Goal: Transaction & Acquisition: Subscribe to service/newsletter

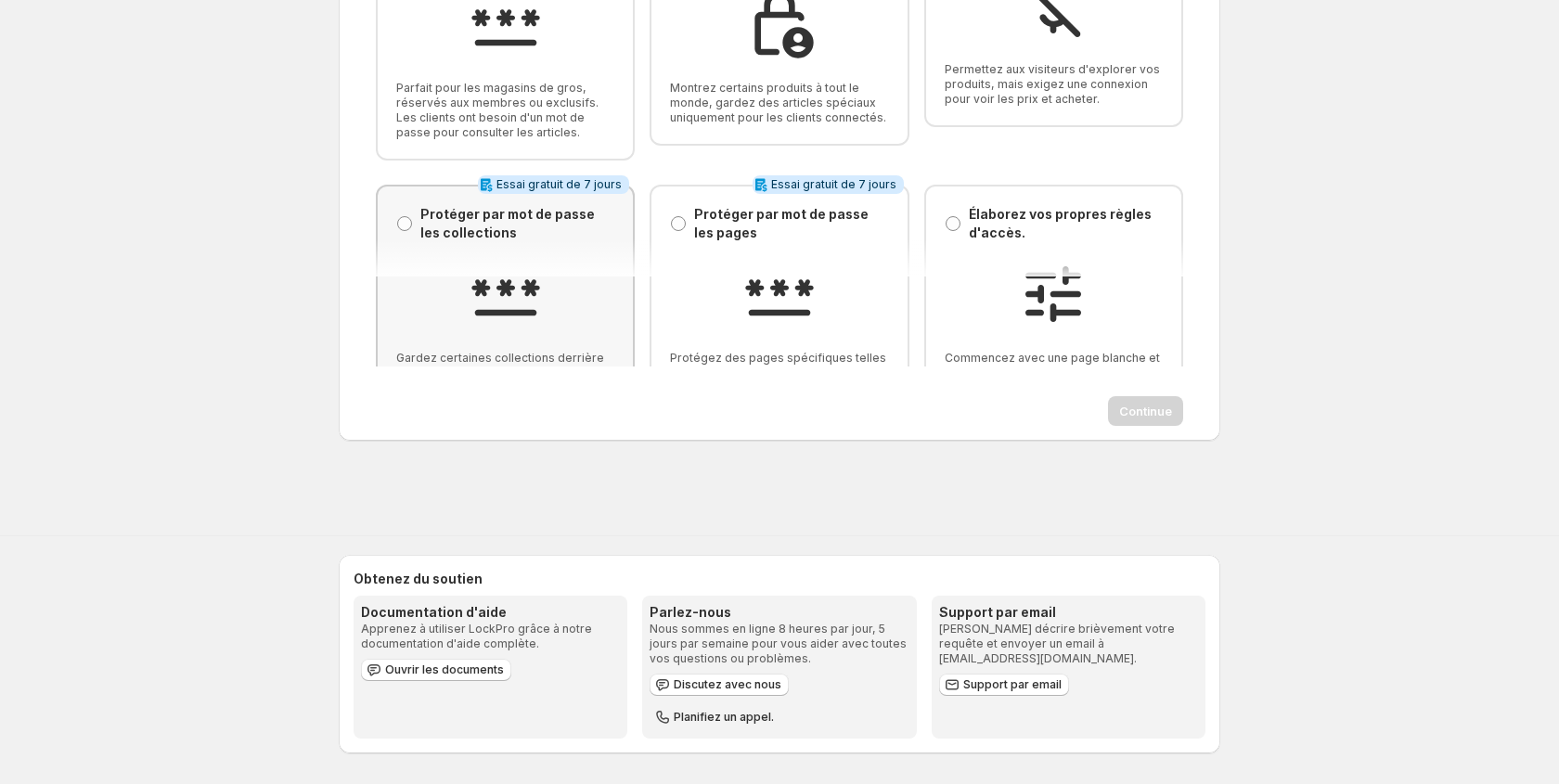
scroll to position [139, 0]
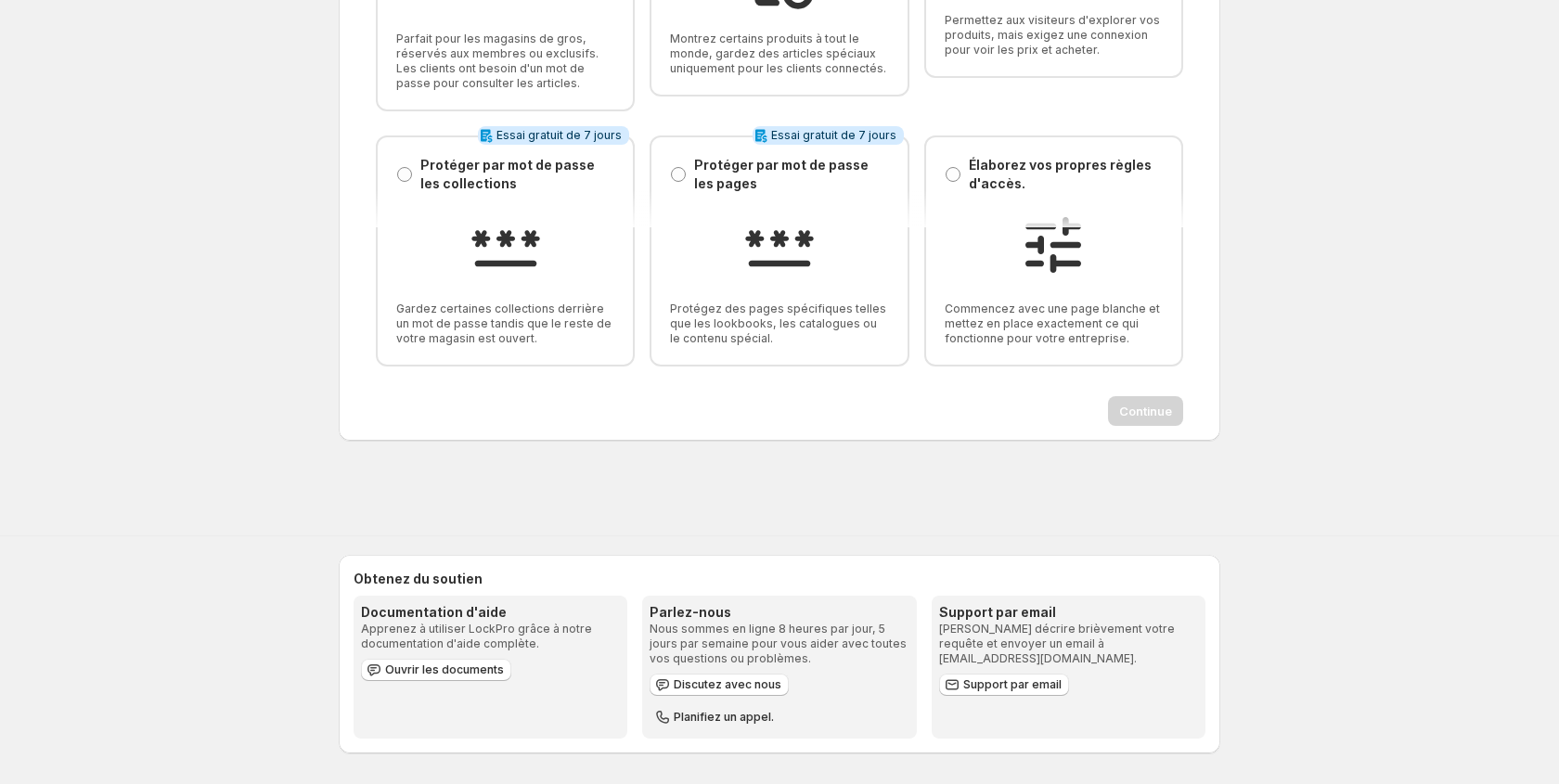
drag, startPoint x: 99, startPoint y: 608, endPoint x: 3, endPoint y: 636, distance: 100.0
click at [96, 609] on div "Obtenez du soutien Documentation d'aide Apprenez à utiliser LockPro grâce à not…" at bounding box center [780, 659] width 1559 height 248
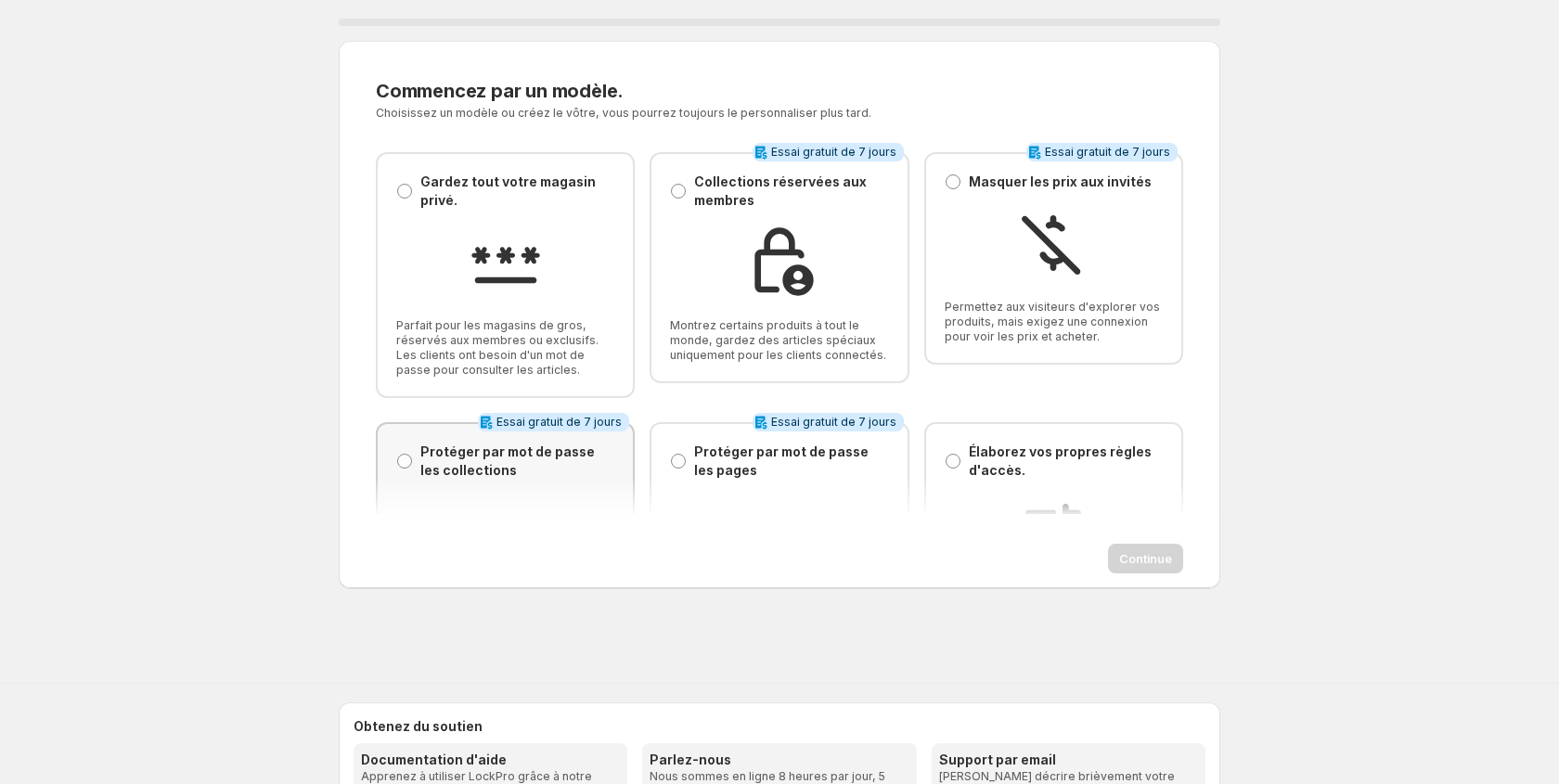
click at [531, 456] on p "Protéger par mot de passe les collections" at bounding box center [517, 460] width 194 height 37
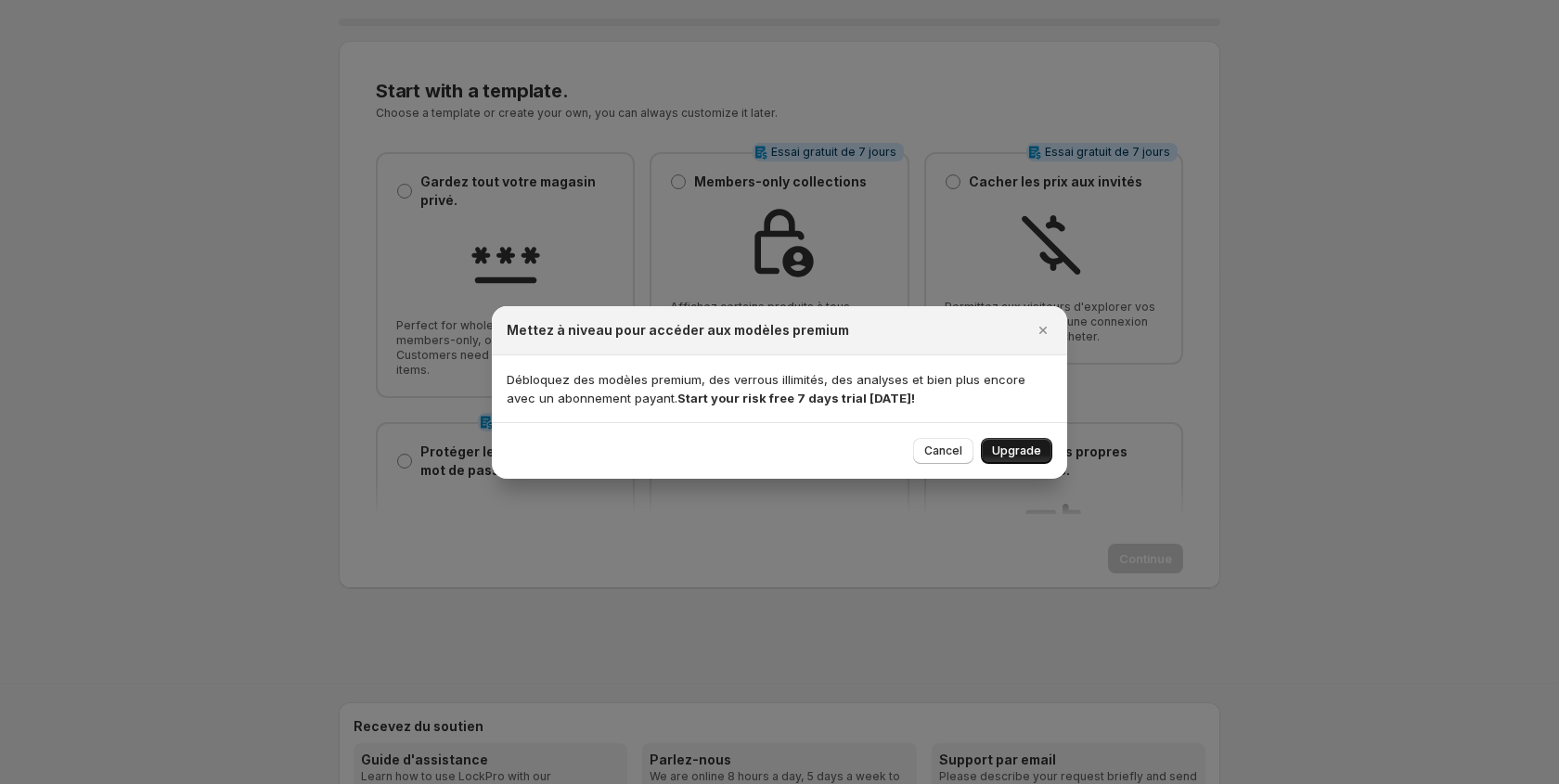
click at [1025, 450] on span "Upgrade" at bounding box center [1016, 450] width 49 height 15
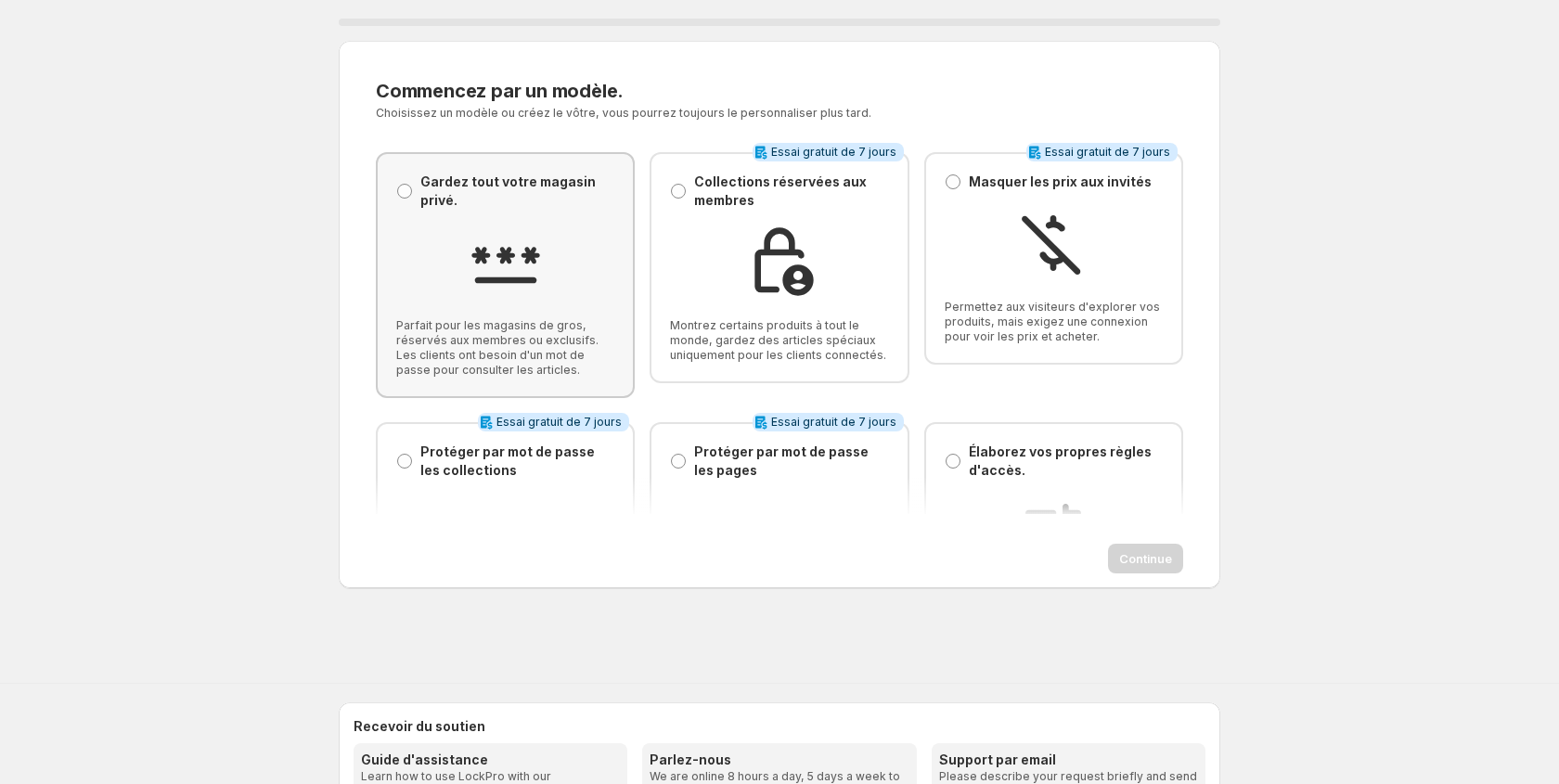
click at [565, 306] on div "Gardez tout votre magasin privé. Gardez tout votre magasin privé. Parfait pour …" at bounding box center [505, 275] width 218 height 205
click at [553, 433] on div "Protéger par mot de passe les collections Protéger par mot de passe les collect…" at bounding box center [505, 538] width 259 height 231
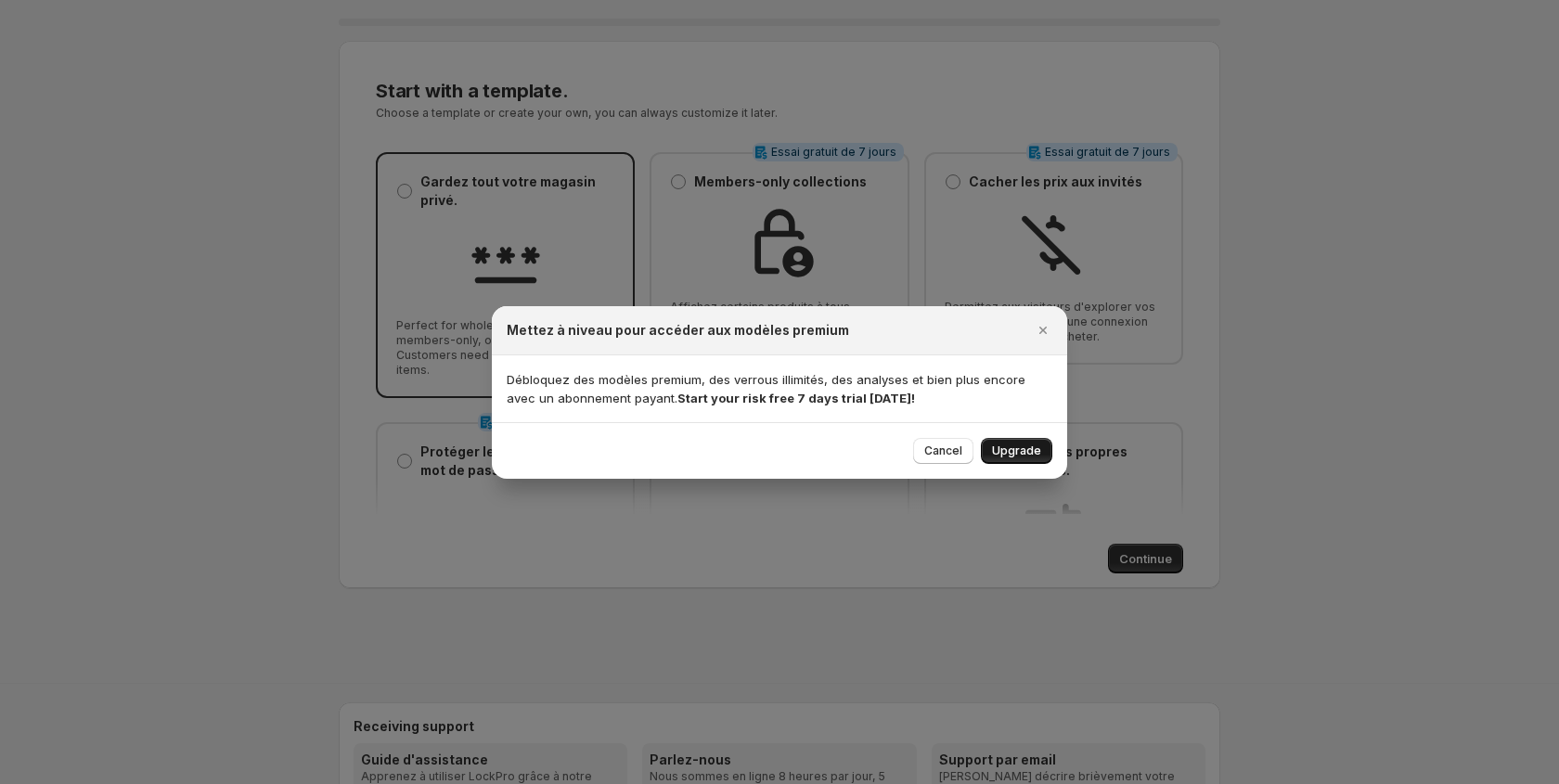
click at [1021, 448] on span "Upgrade" at bounding box center [1016, 450] width 49 height 15
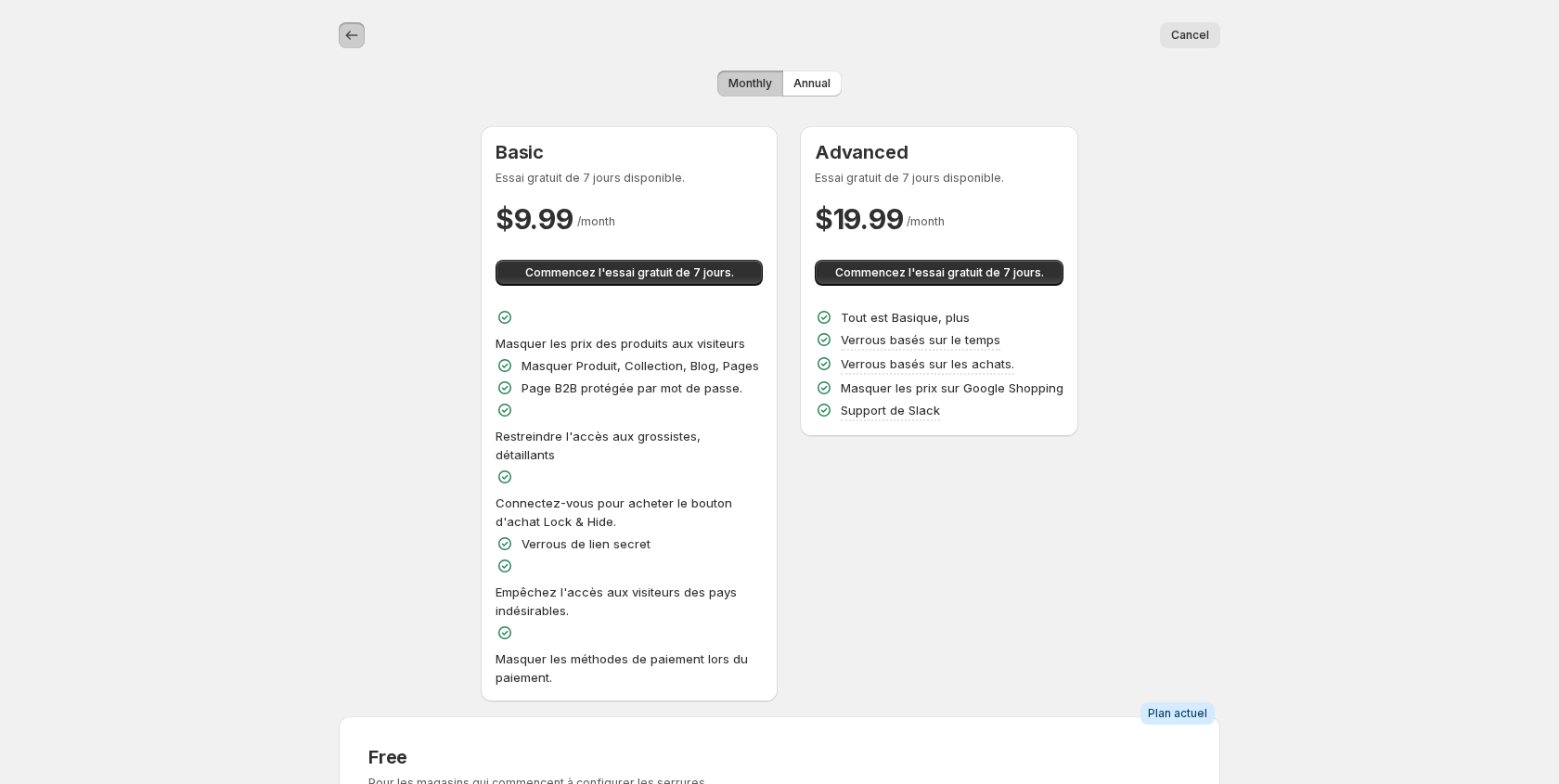
click at [348, 40] on icon "back" at bounding box center [352, 35] width 19 height 19
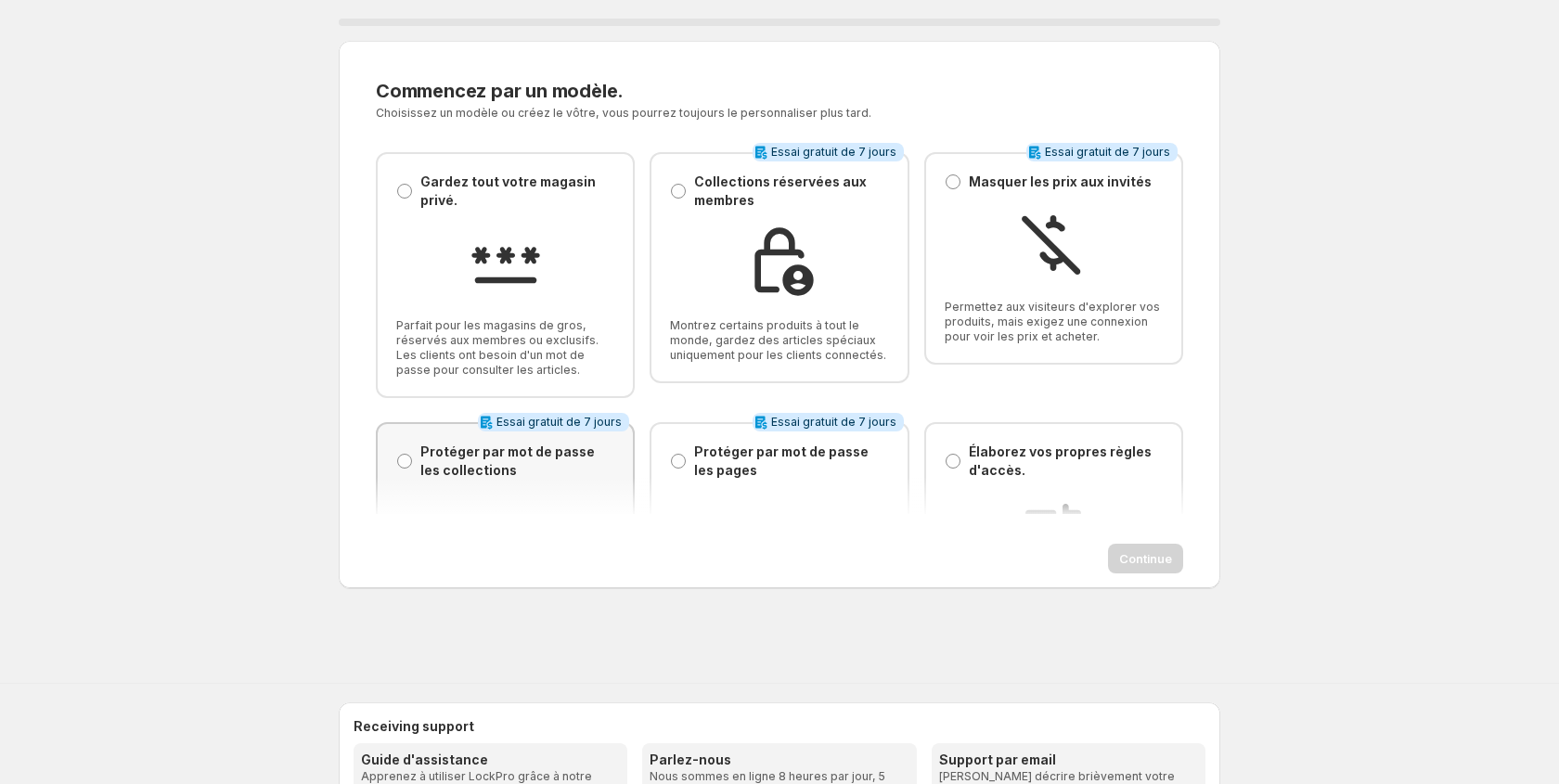
click at [490, 438] on div "Protéger par mot de passe les collections Protéger par mot de passe les collect…" at bounding box center [505, 538] width 259 height 231
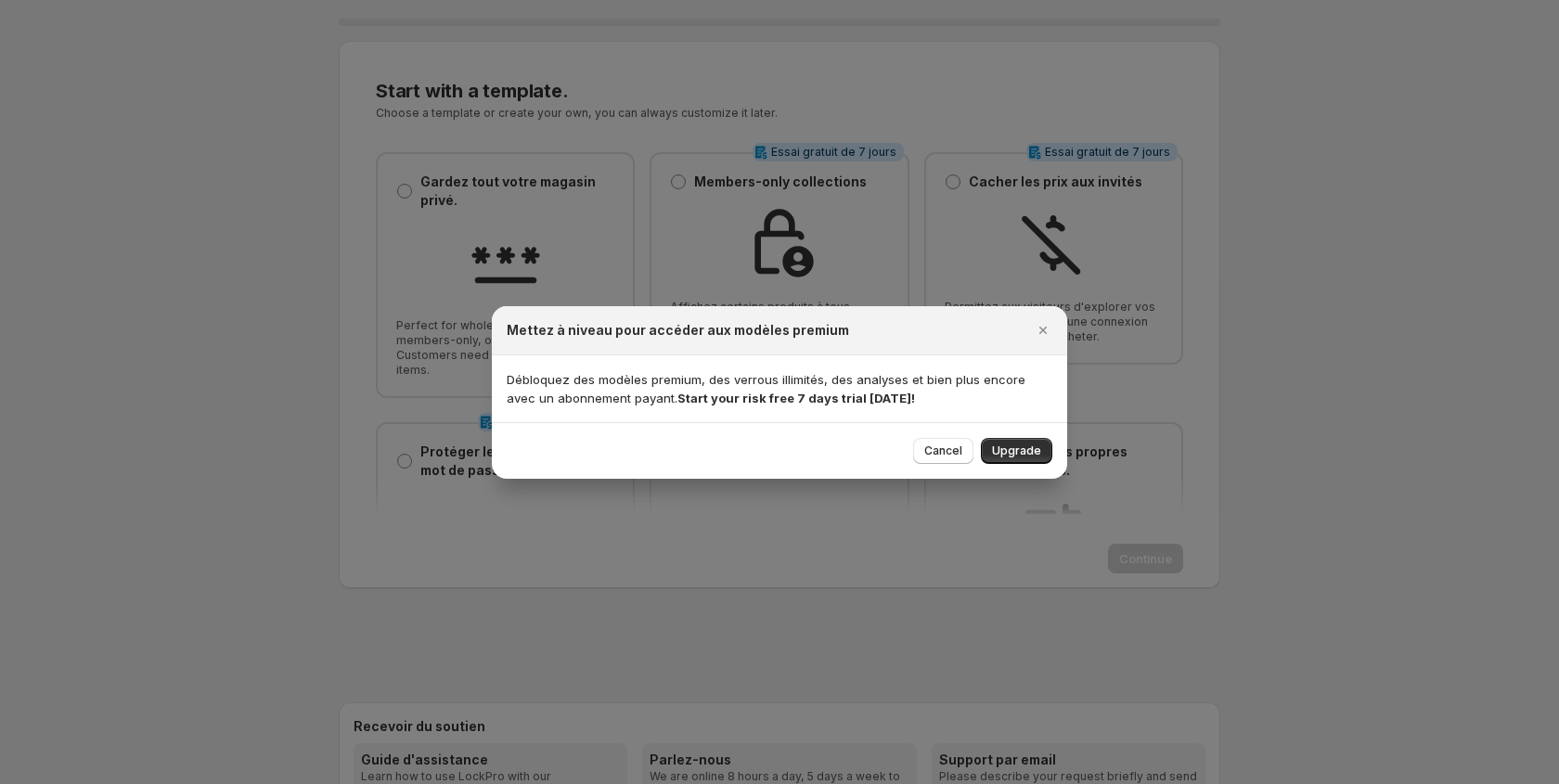
drag, startPoint x: 938, startPoint y: 448, endPoint x: 709, endPoint y: 434, distance: 229.4
click at [933, 448] on span "Cancel" at bounding box center [944, 450] width 38 height 15
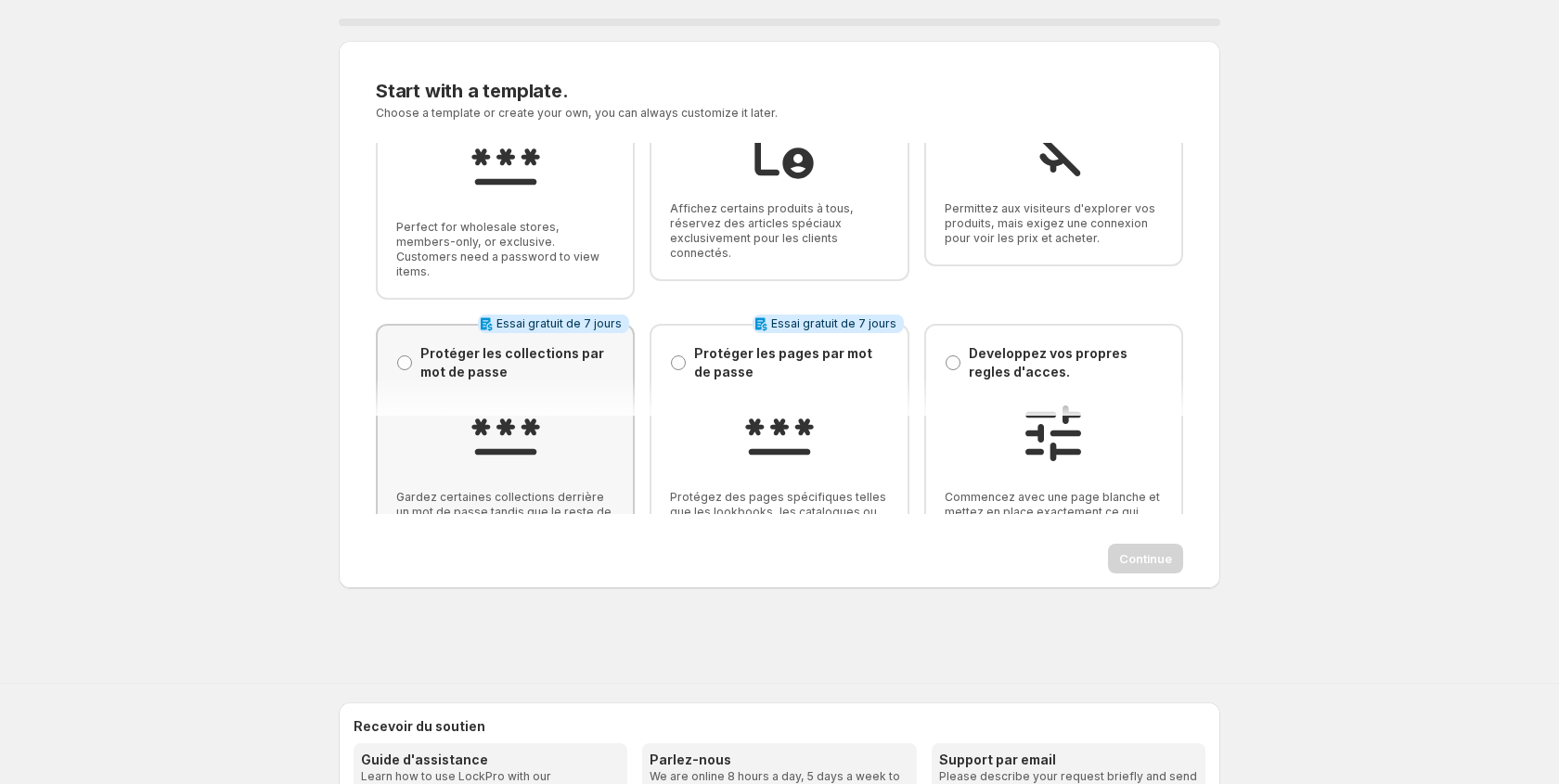
scroll to position [125, 0]
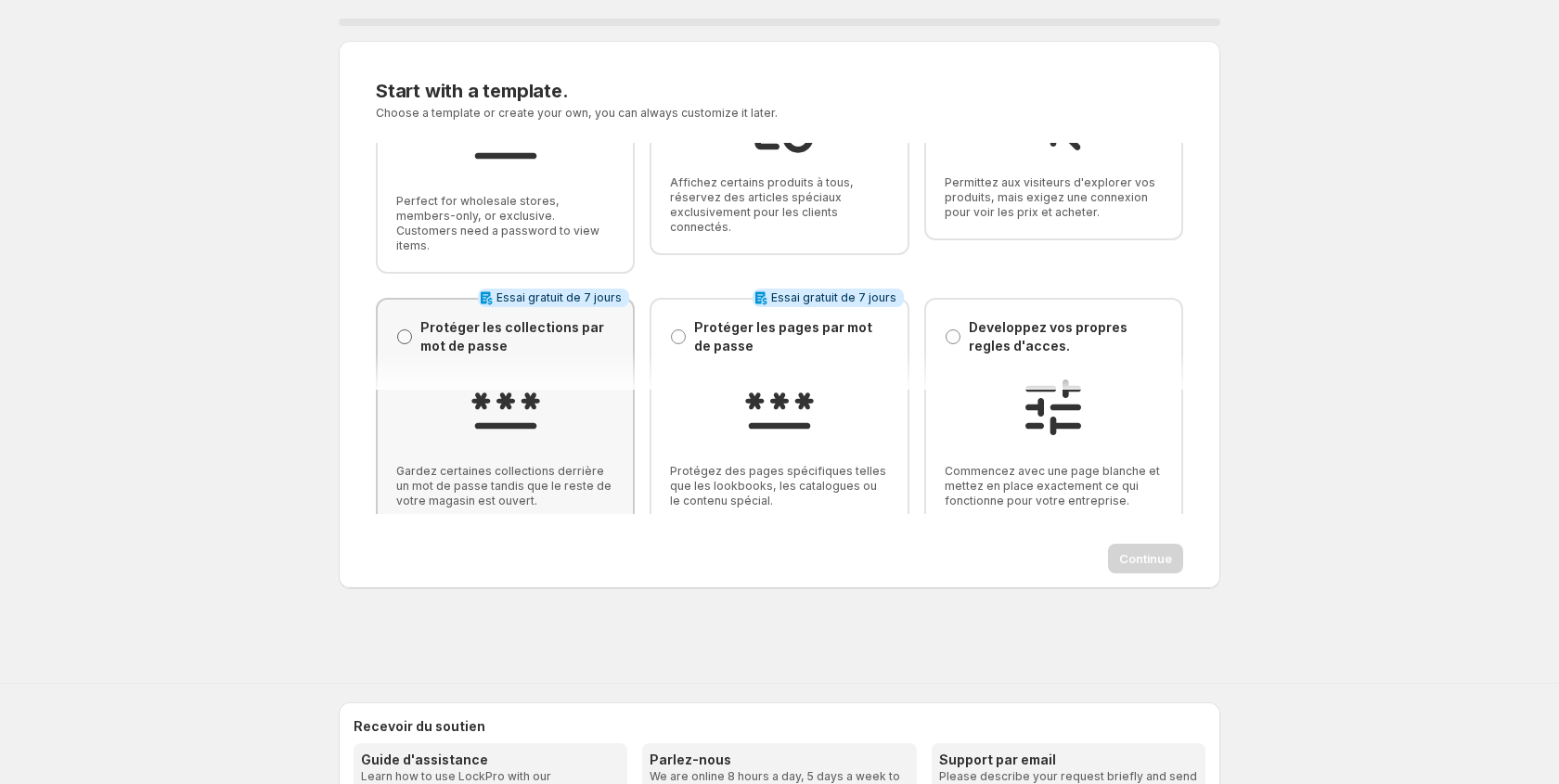
click at [405, 330] on span at bounding box center [405, 337] width 15 height 15
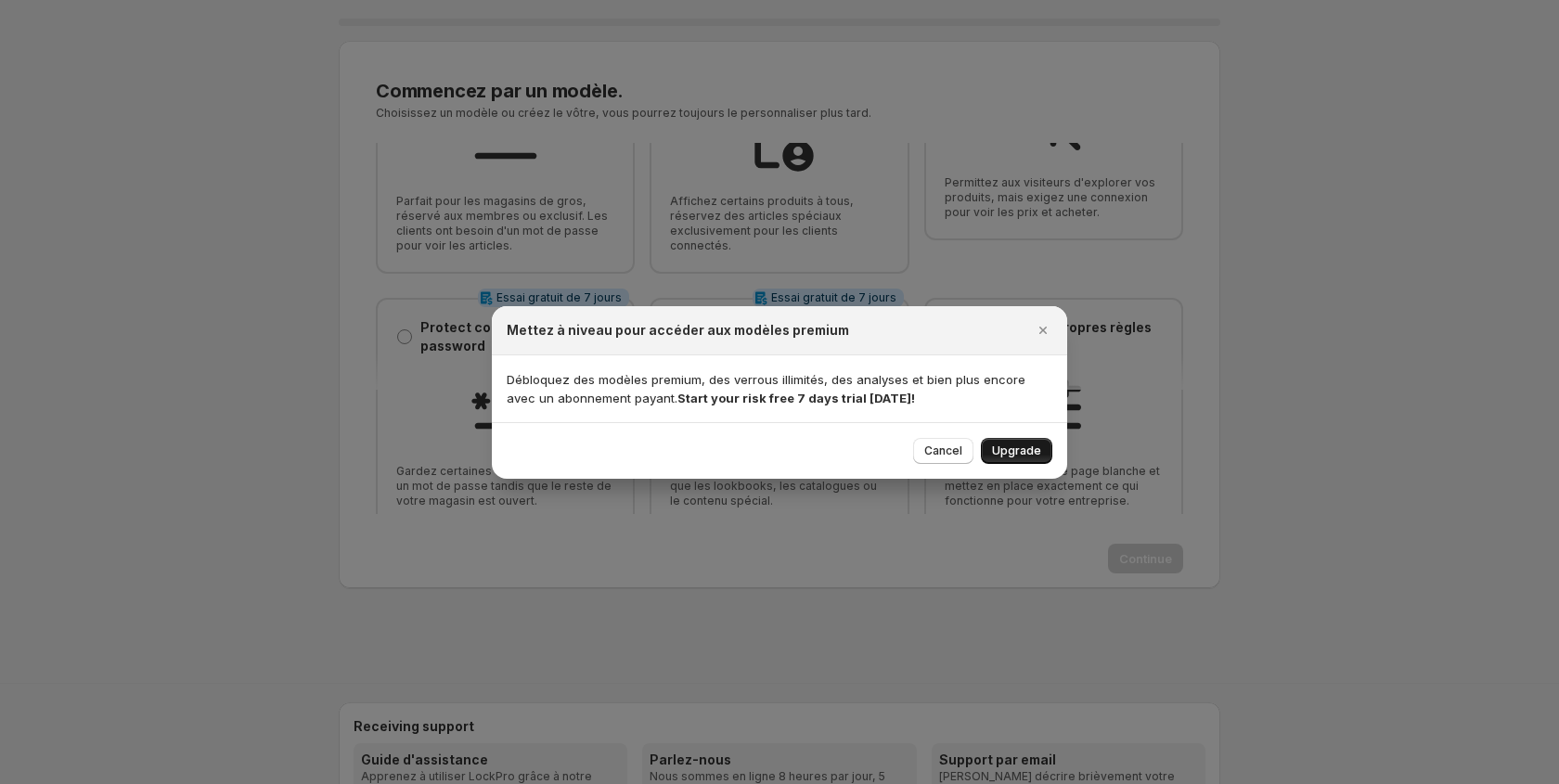
click at [1011, 449] on span "Upgrade" at bounding box center [1016, 450] width 49 height 15
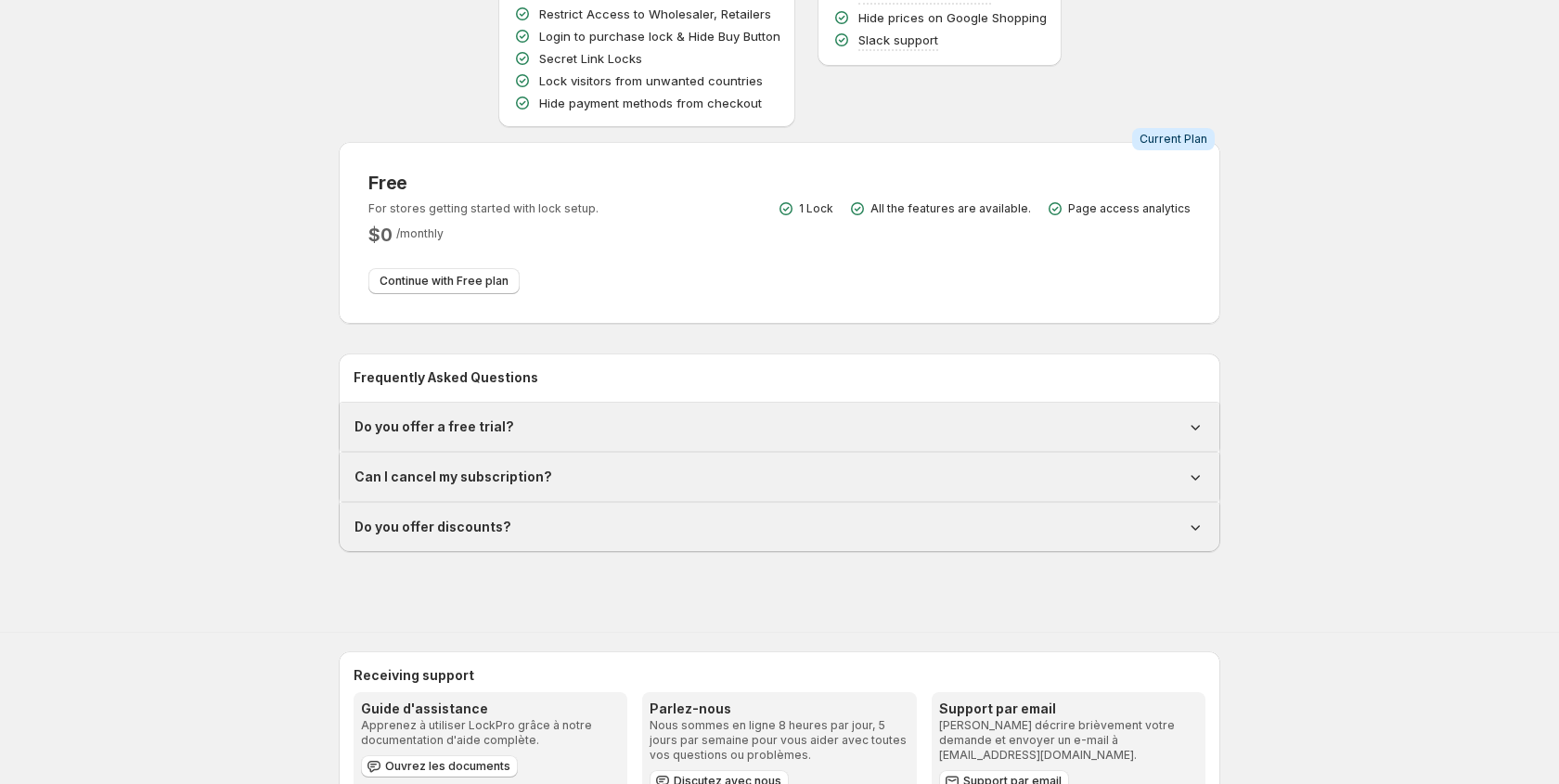
scroll to position [418, 0]
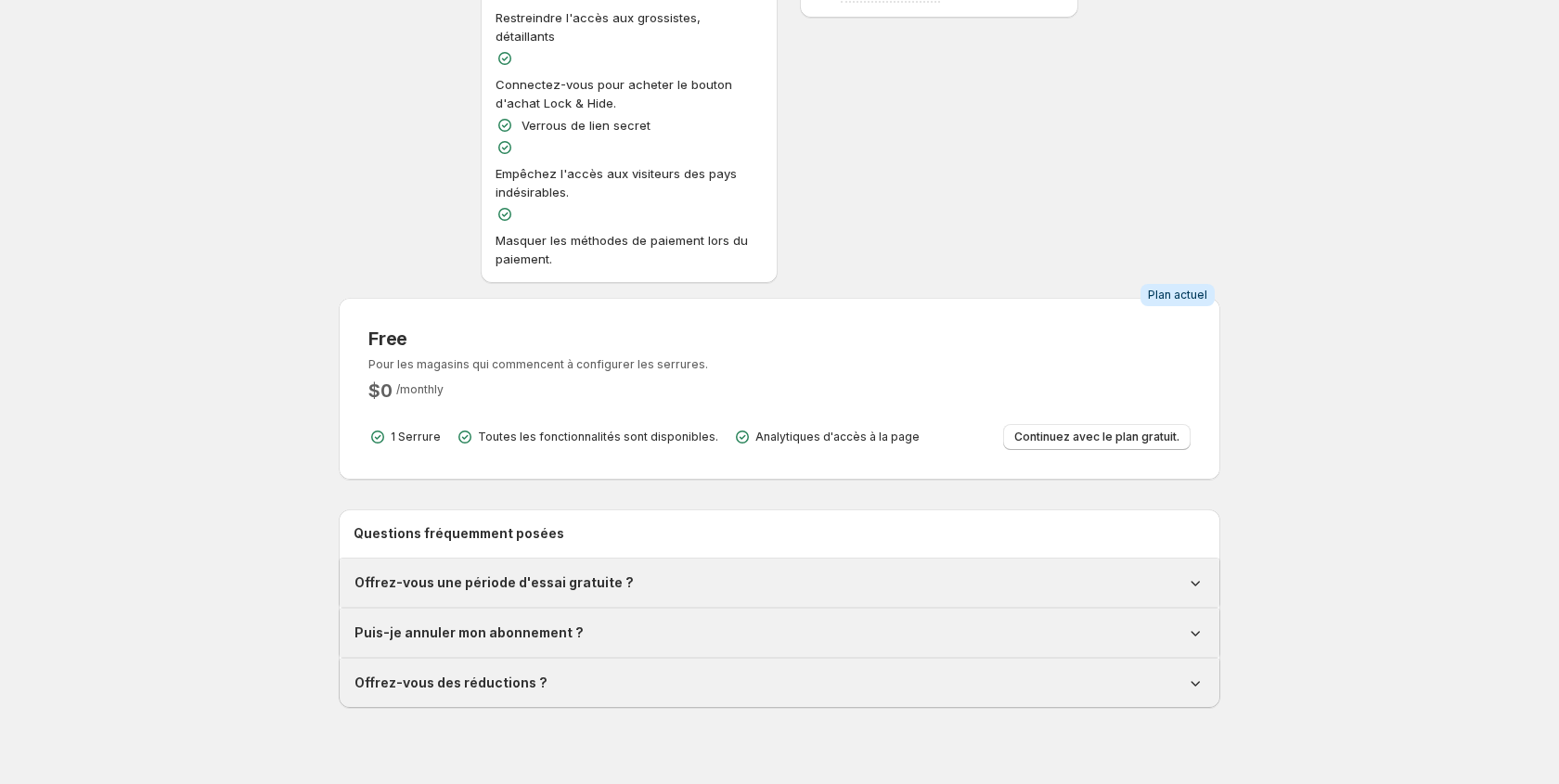
click at [505, 624] on h1 "Puis-je annuler mon abonnement ?" at bounding box center [469, 633] width 229 height 19
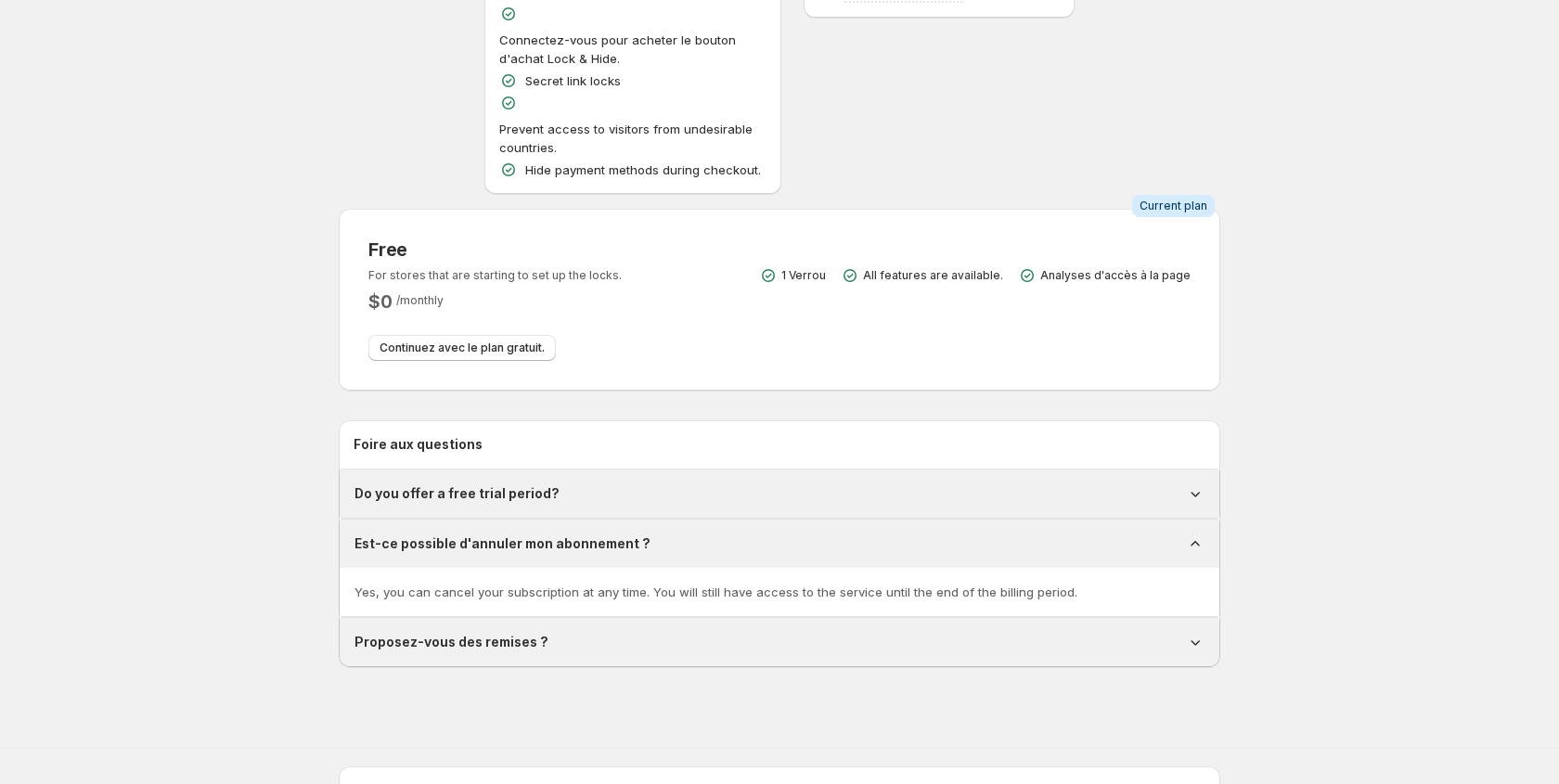
click at [853, 633] on div "Proposez-vous des remises ?" at bounding box center [780, 642] width 850 height 19
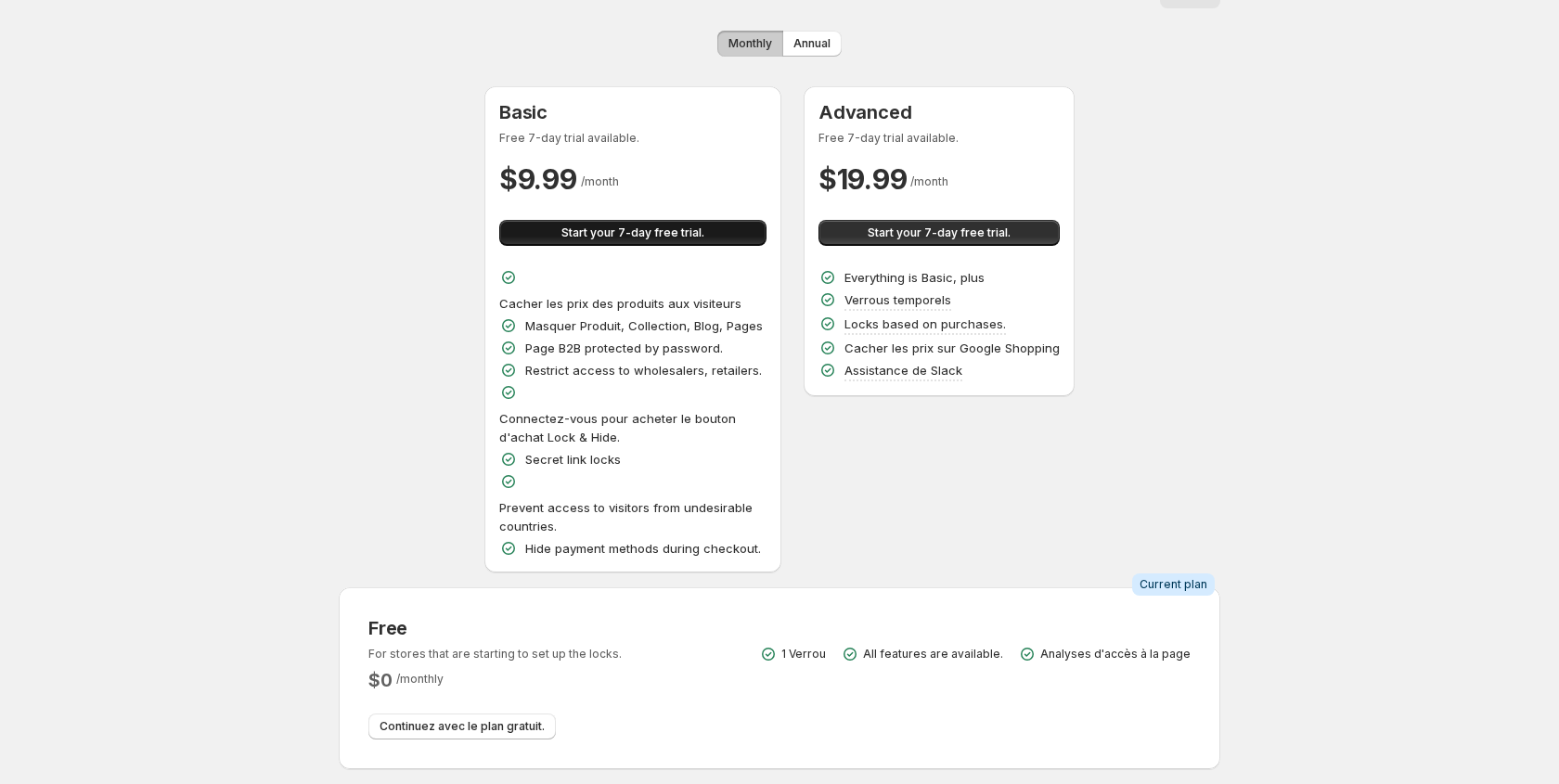
scroll to position [0, 0]
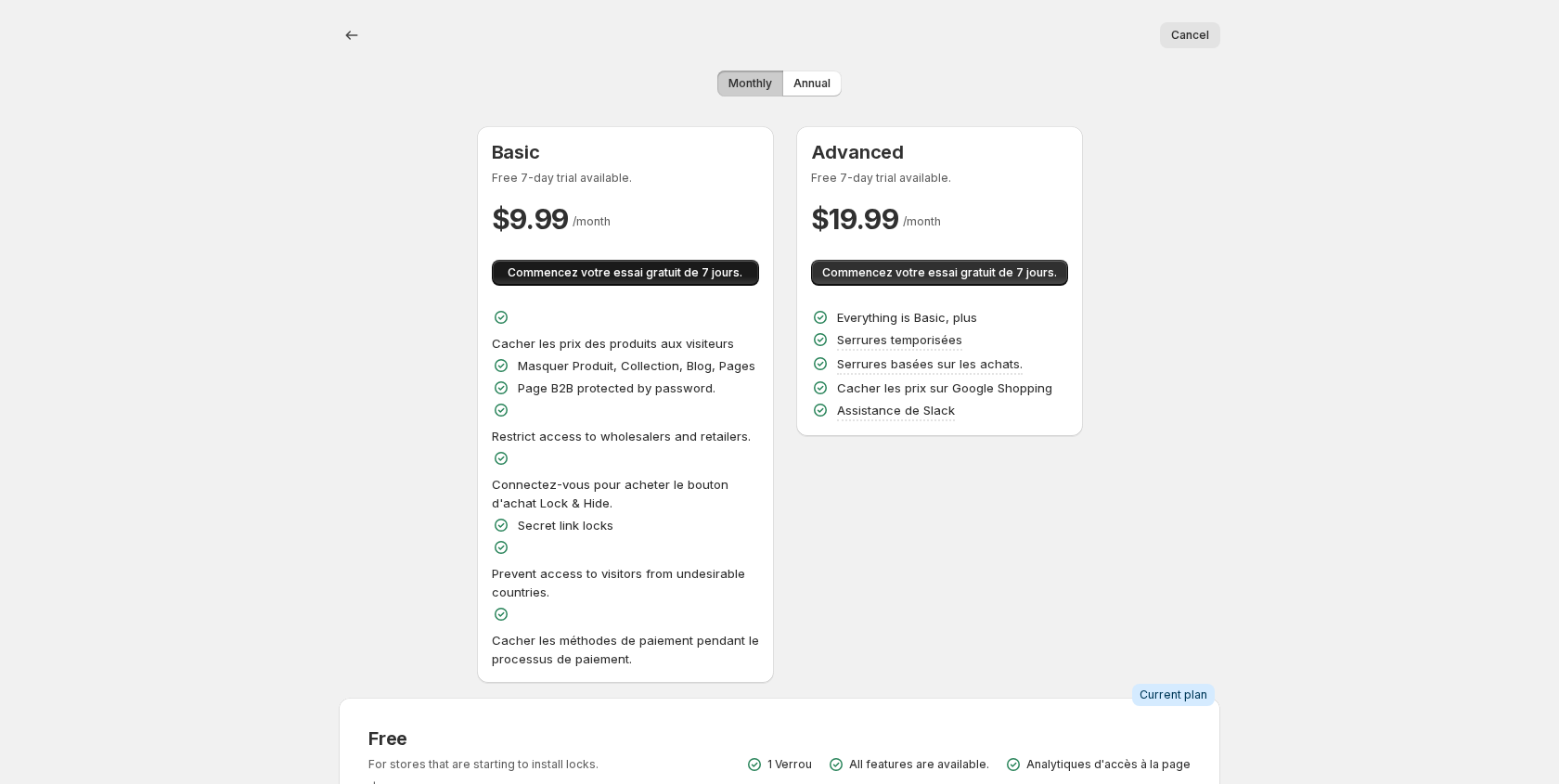
click at [717, 274] on span "Commencez votre essai gratuit de 7 jours." at bounding box center [625, 272] width 235 height 15
